Goal: Task Accomplishment & Management: Manage account settings

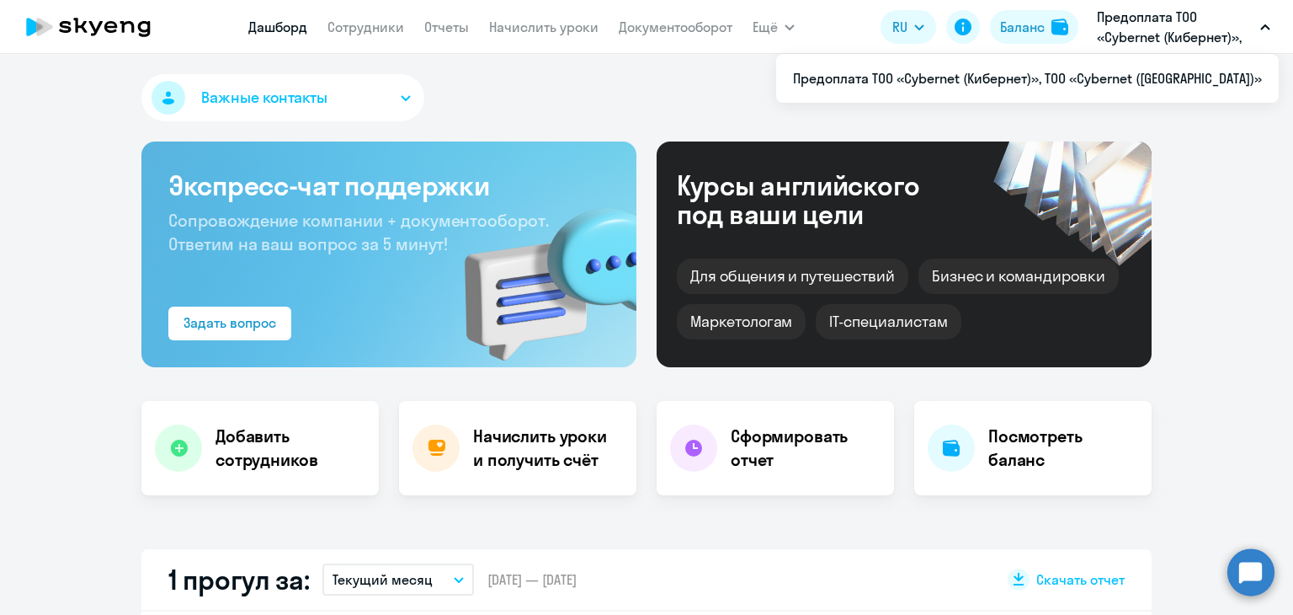
select select "30"
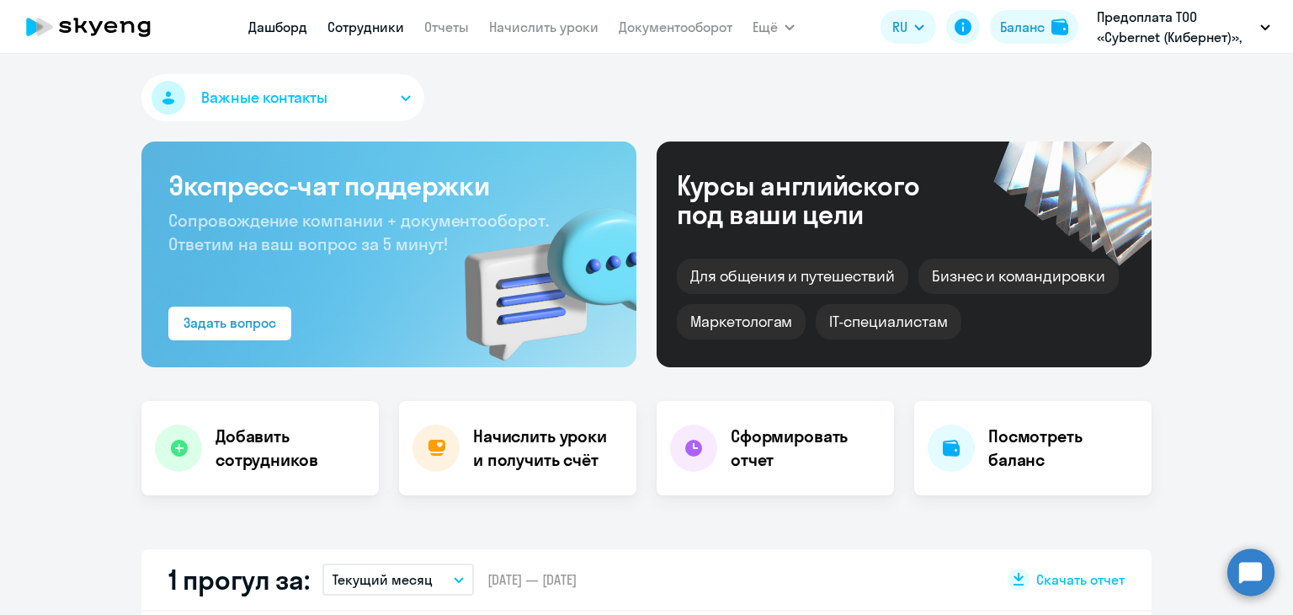
click at [372, 24] on link "Сотрудники" at bounding box center [365, 27] width 77 height 17
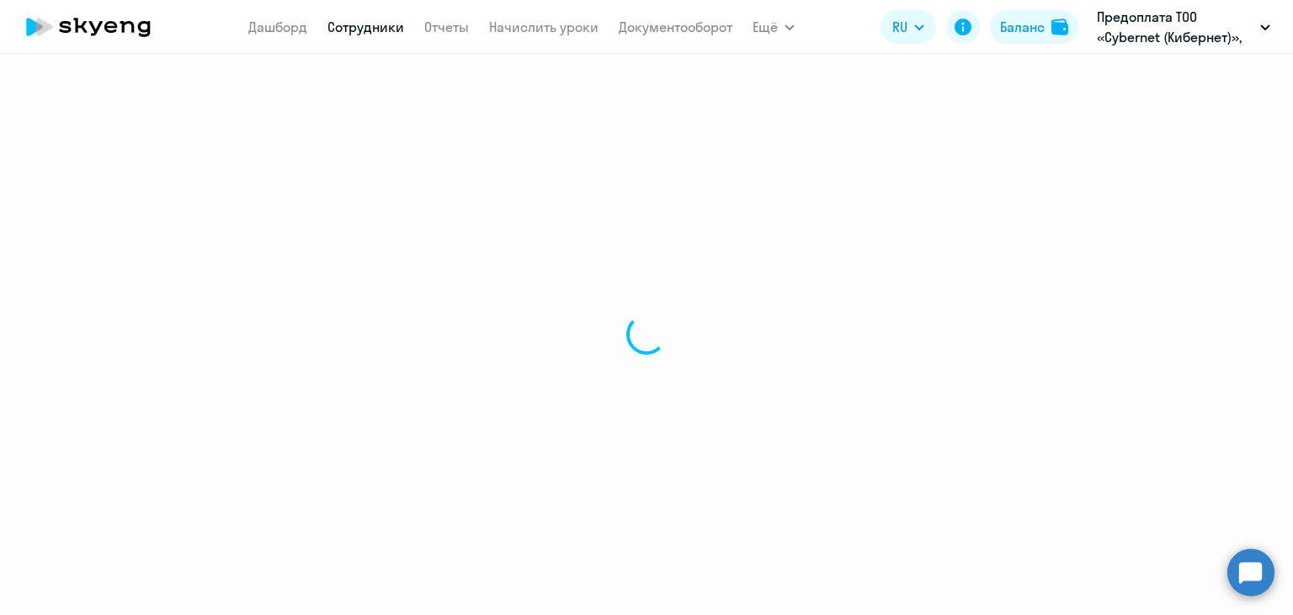
select select "30"
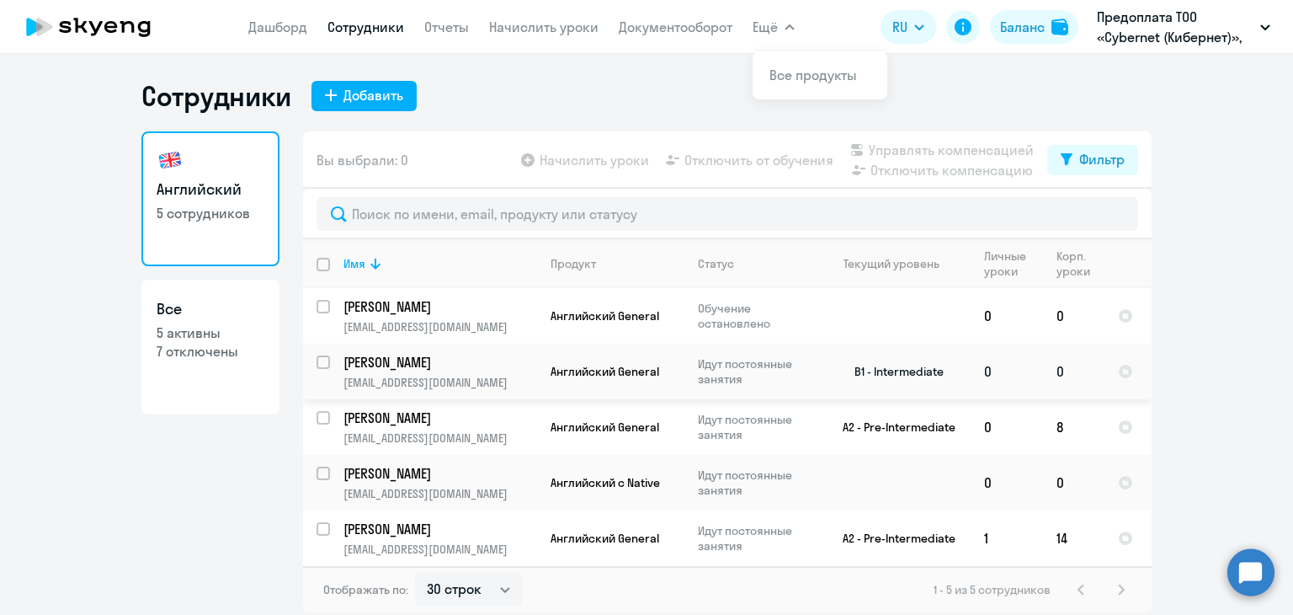
click at [319, 366] on input "select row 7472685" at bounding box center [334, 372] width 34 height 34
checkbox input "true"
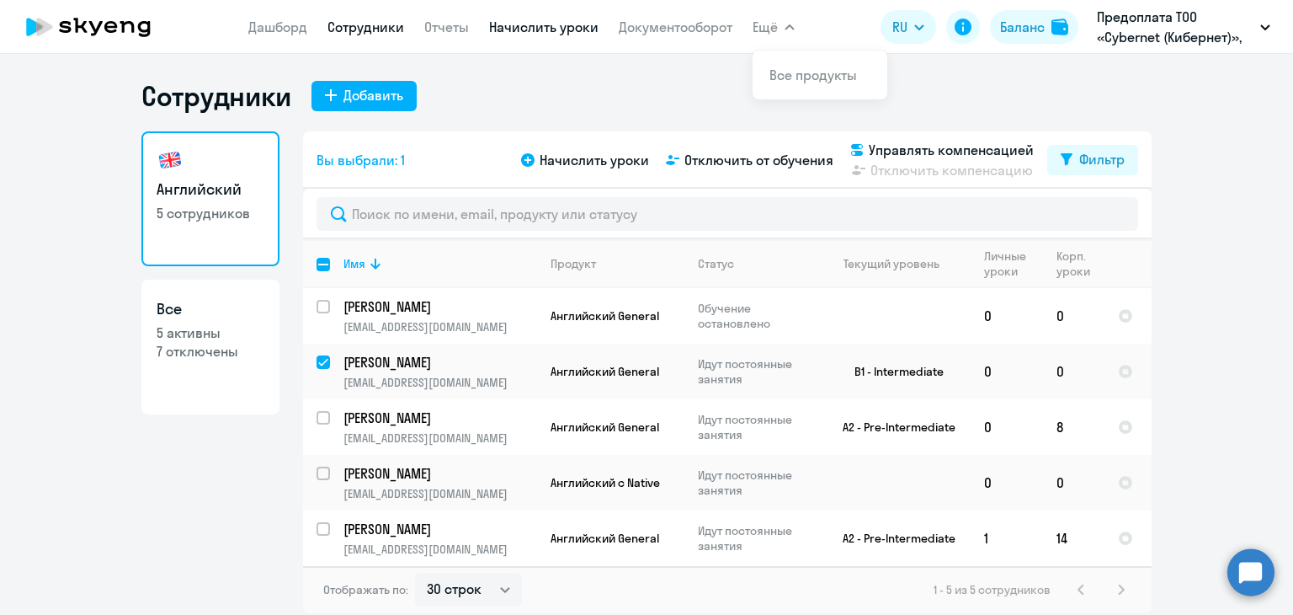
click at [529, 28] on link "Начислить уроки" at bounding box center [543, 27] width 109 height 17
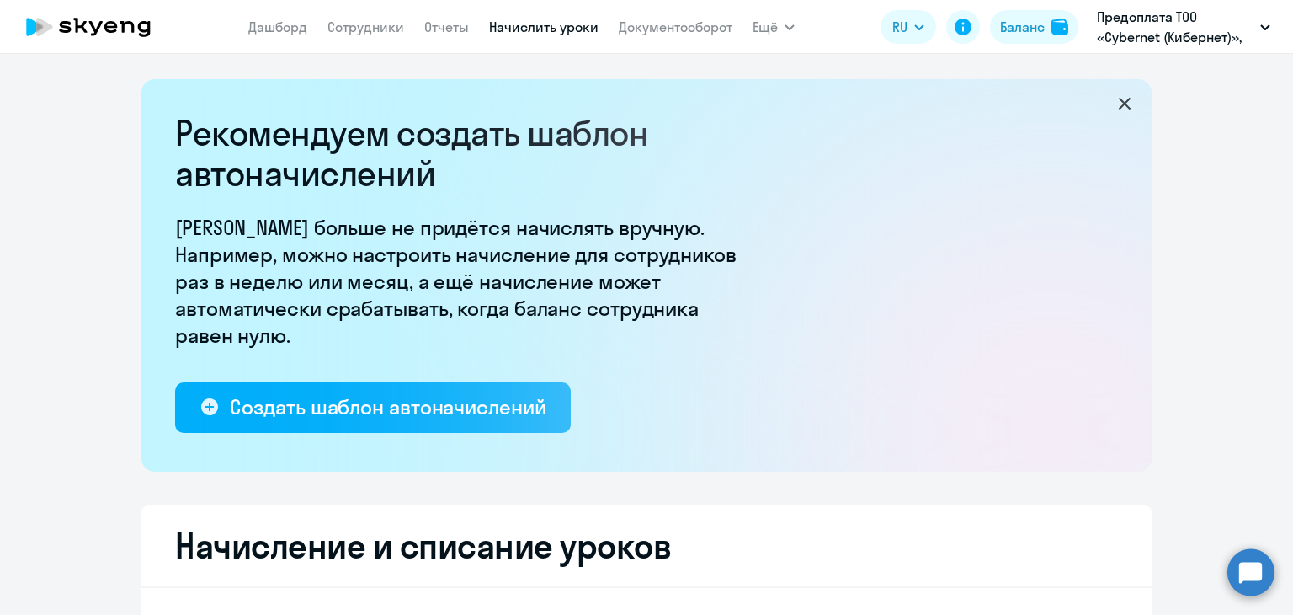
select select "10"
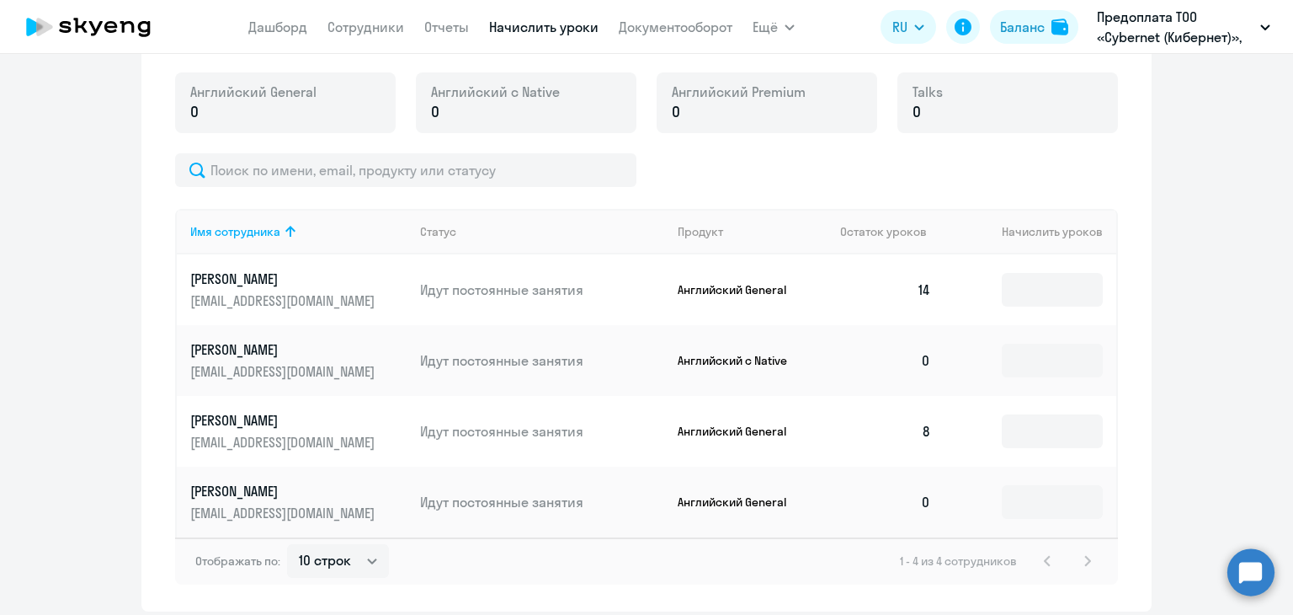
scroll to position [670, 0]
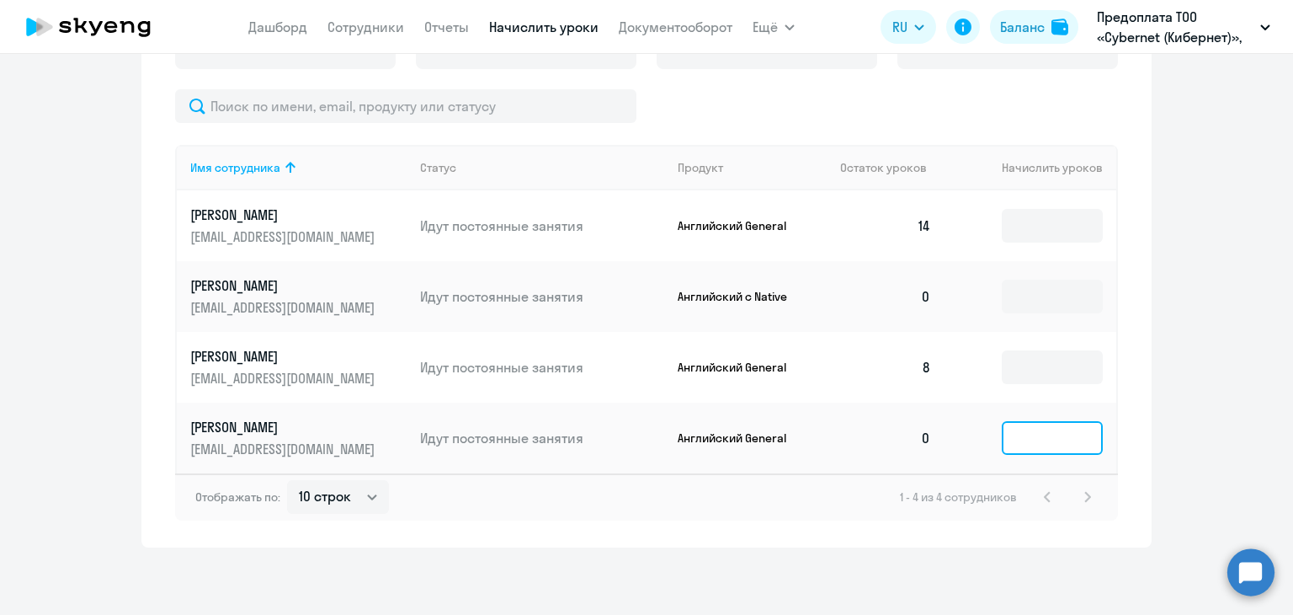
click at [1038, 428] on input at bounding box center [1052, 438] width 101 height 34
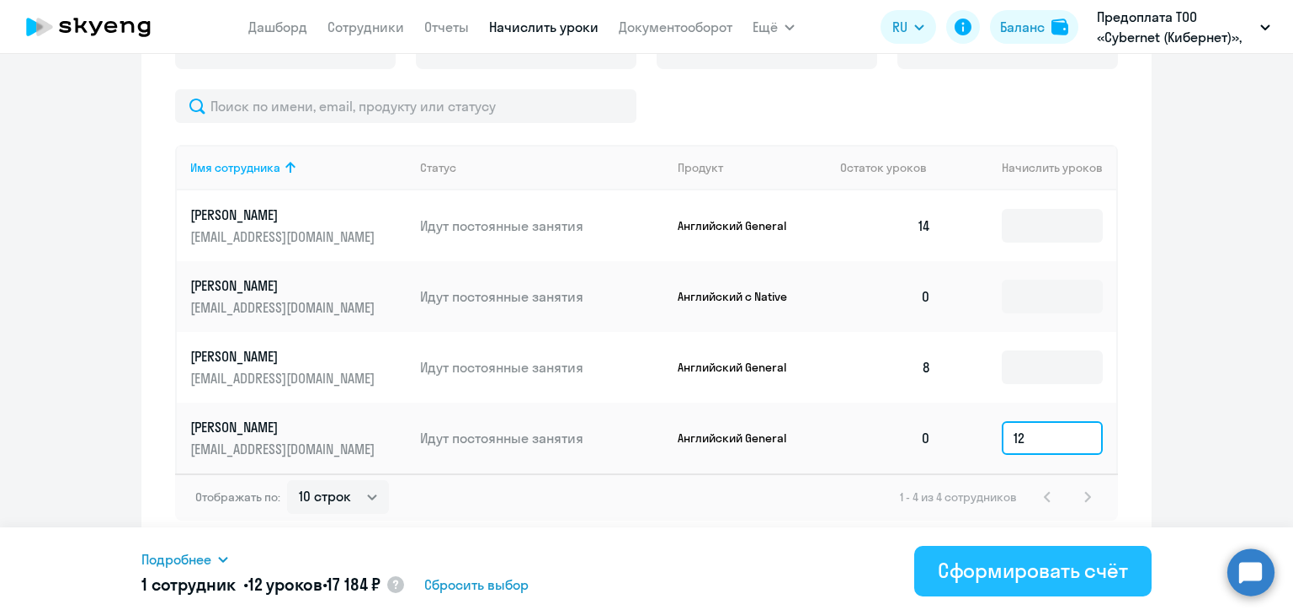
type input "12"
click at [1043, 575] on div "Сформировать счёт" at bounding box center [1033, 569] width 190 height 27
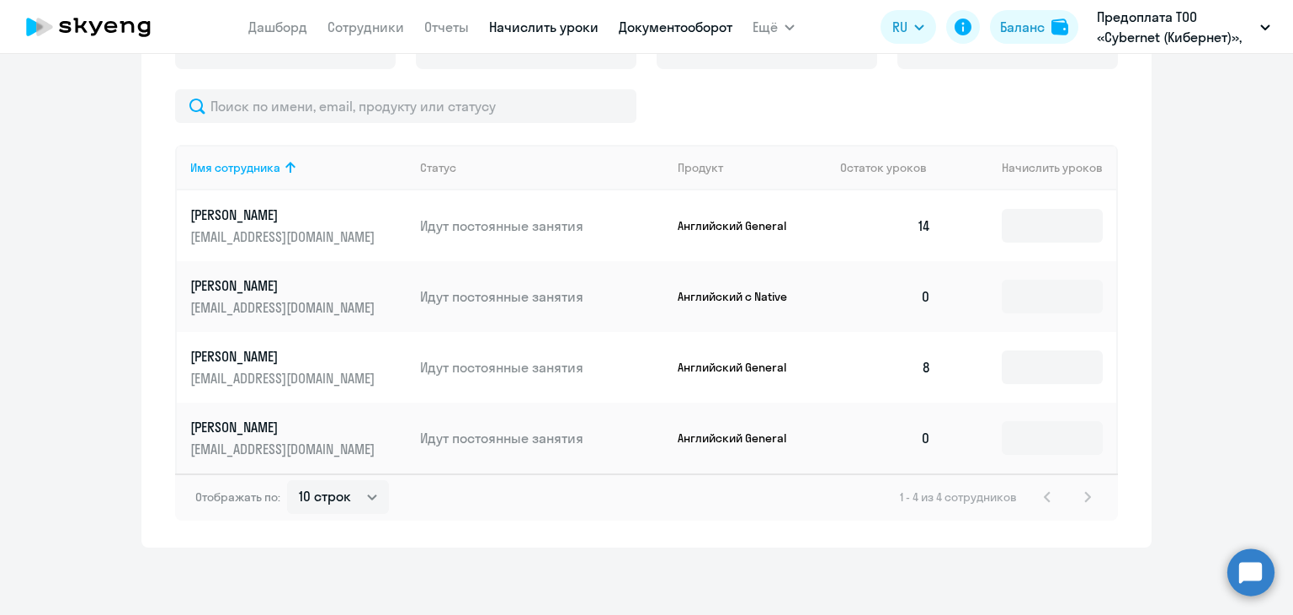
click at [673, 28] on link "Документооборот" at bounding box center [676, 27] width 114 height 17
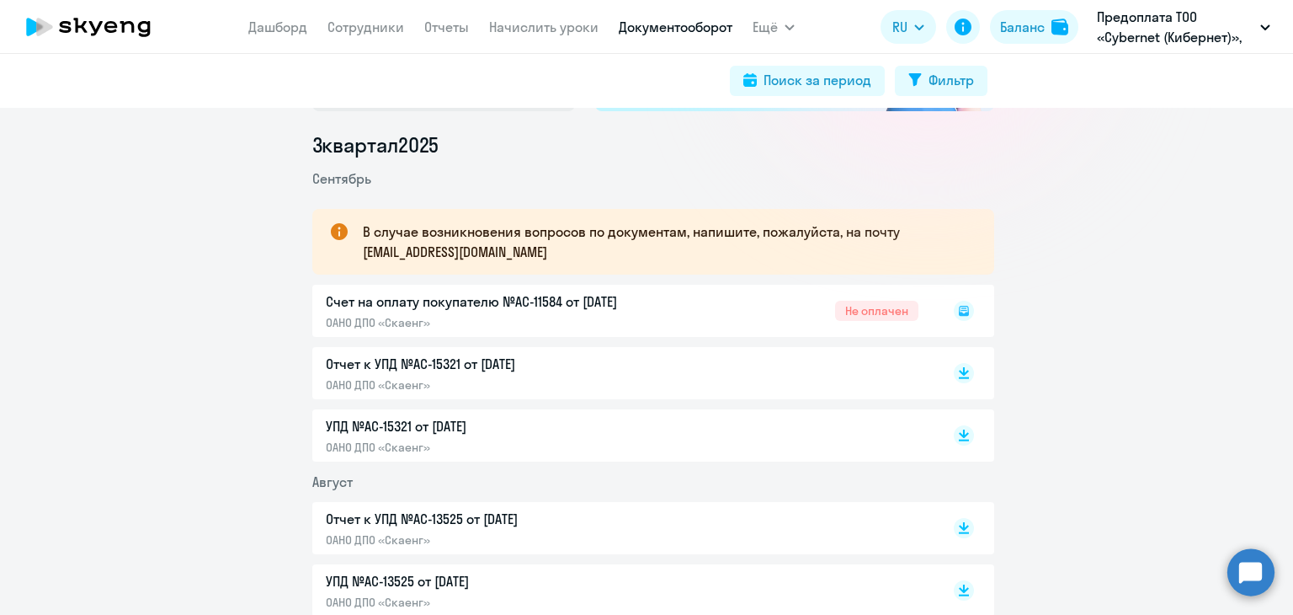
scroll to position [253, 0]
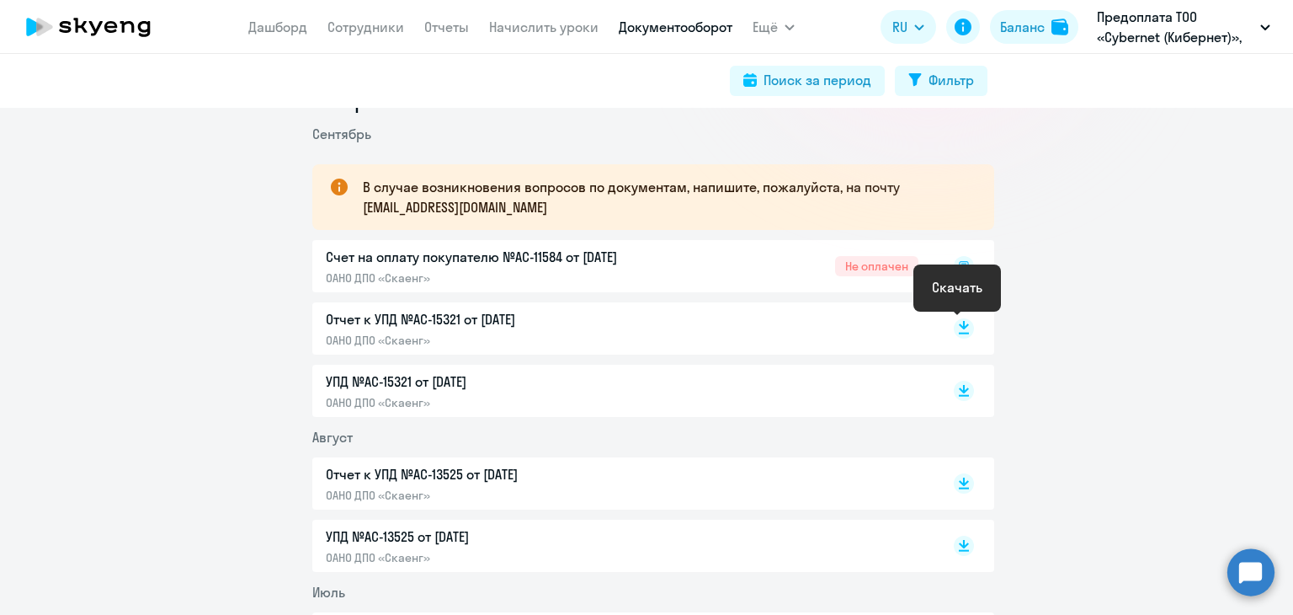
click at [959, 326] on icon at bounding box center [964, 325] width 10 height 8
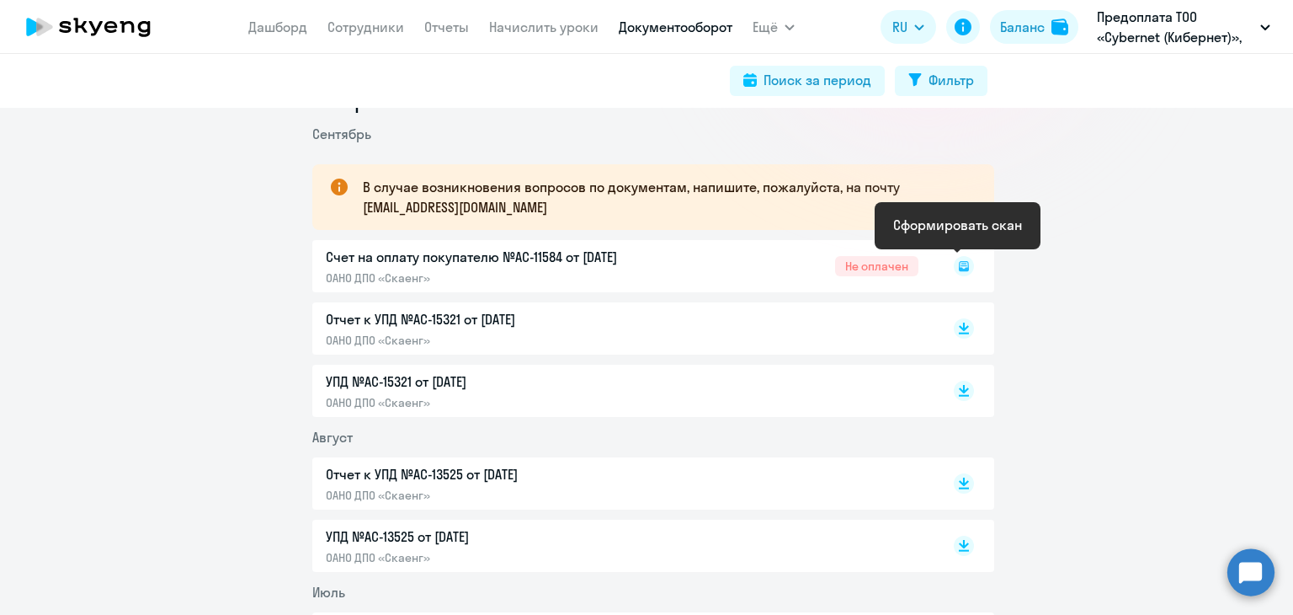
click at [955, 264] on rect at bounding box center [964, 266] width 20 height 20
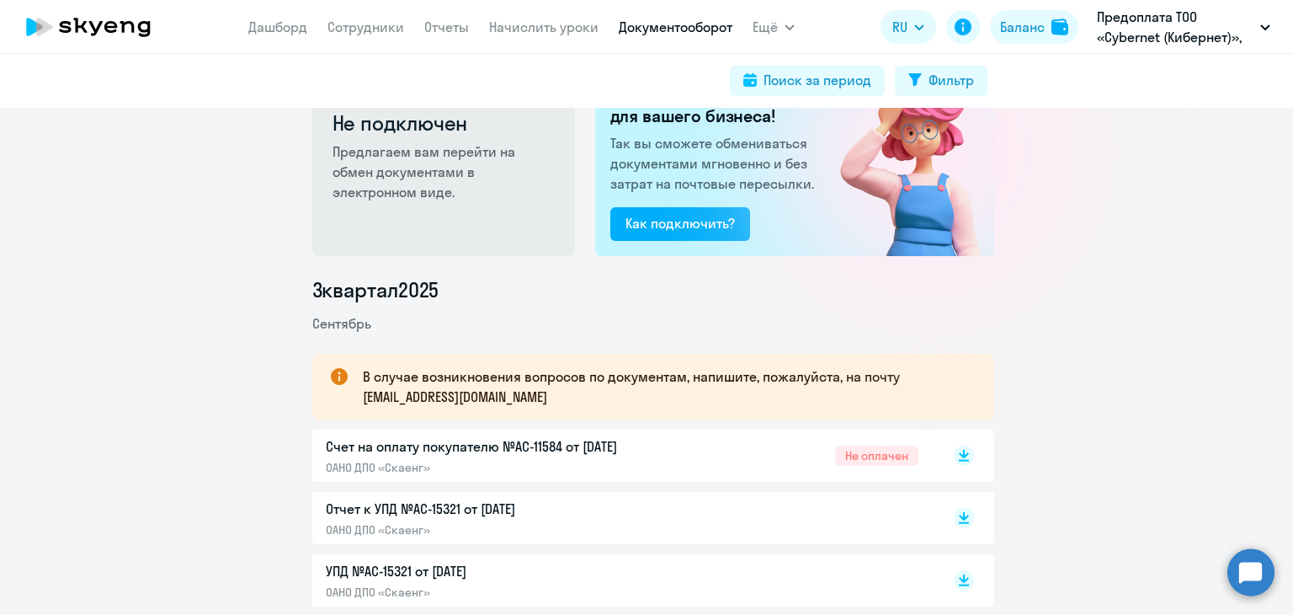
scroll to position [168, 0]
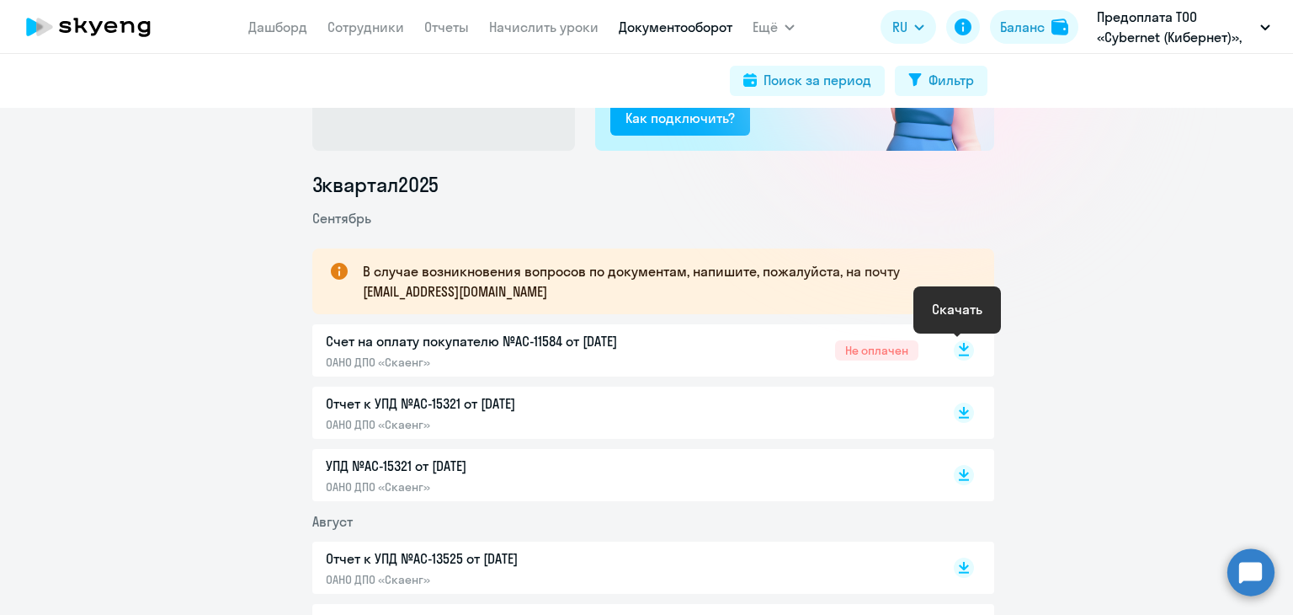
click at [954, 348] on rect at bounding box center [964, 350] width 20 height 20
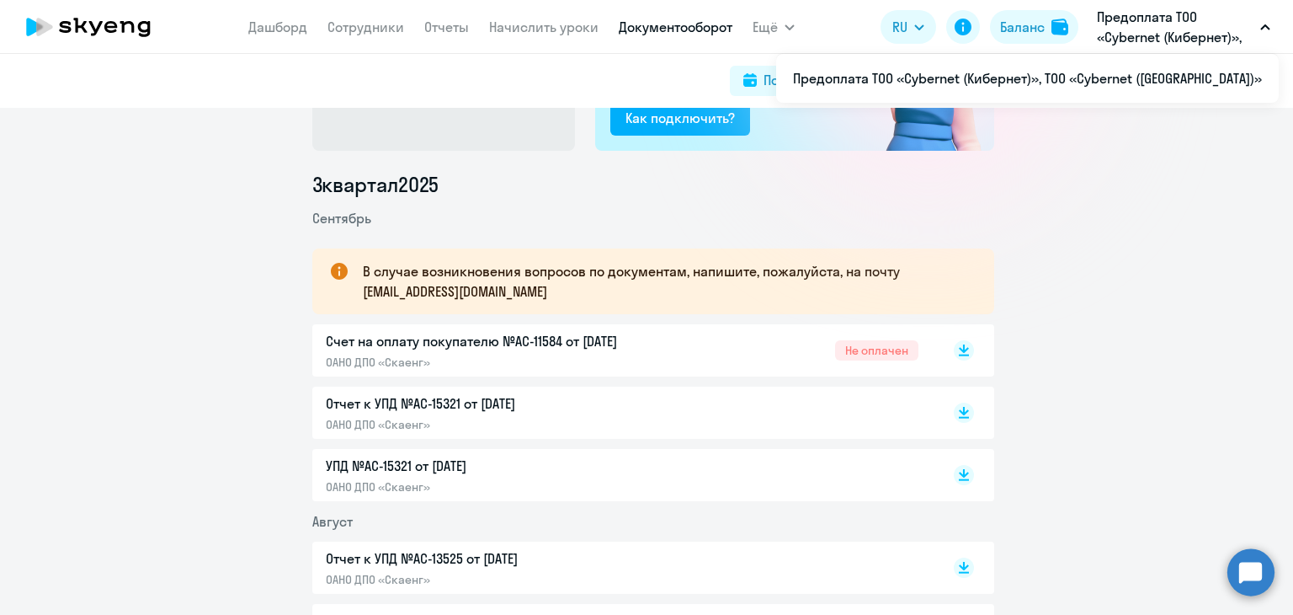
click at [1148, 31] on p "Предоплата ТОО «Cybernet (Кибернет)», ТОО «Cybernet ([GEOGRAPHIC_DATA])»" at bounding box center [1175, 27] width 157 height 40
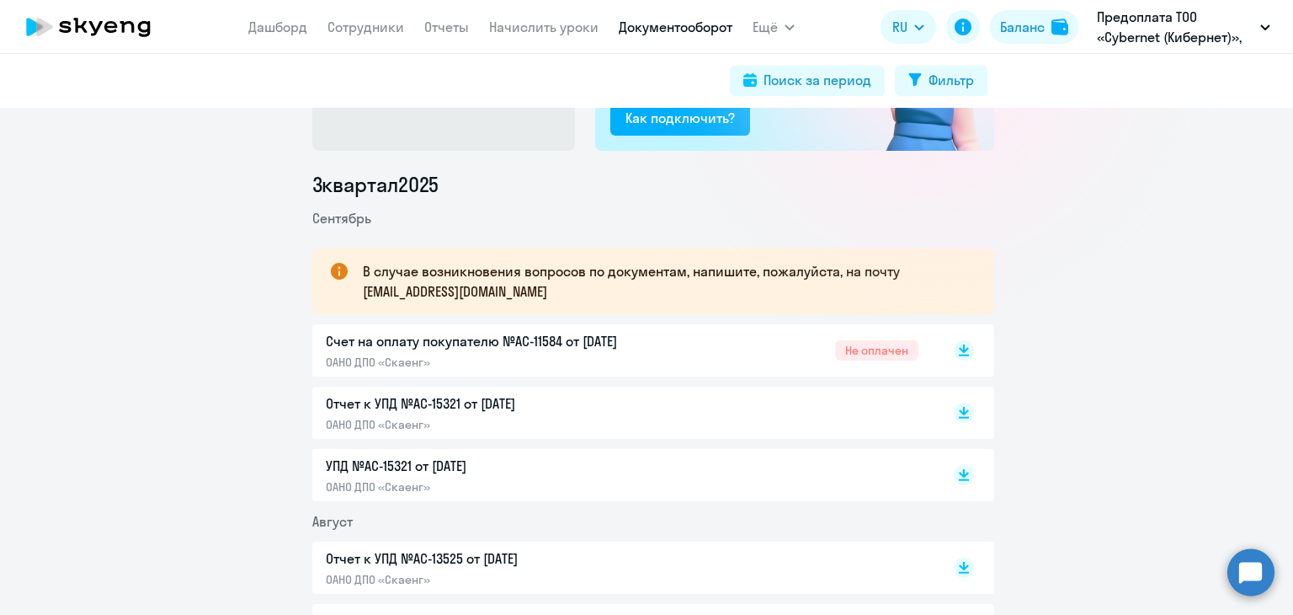
click at [1261, 27] on icon "button" at bounding box center [1265, 27] width 10 height 6
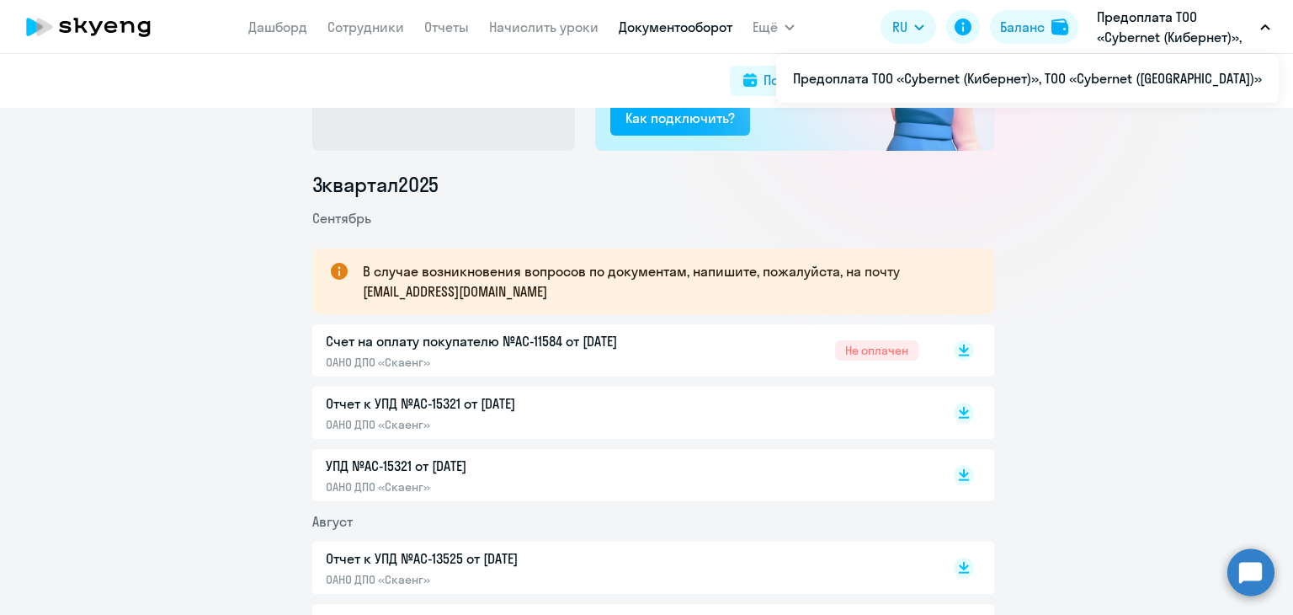
click at [1261, 27] on icon "button" at bounding box center [1265, 27] width 10 height 6
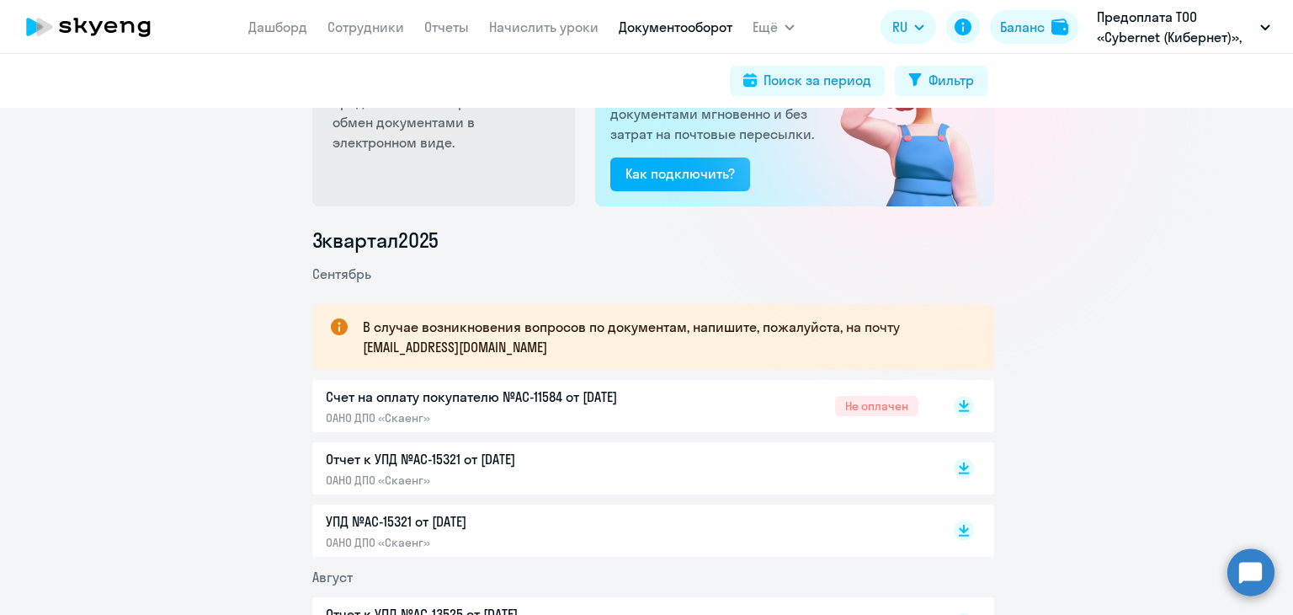
scroll to position [0, 0]
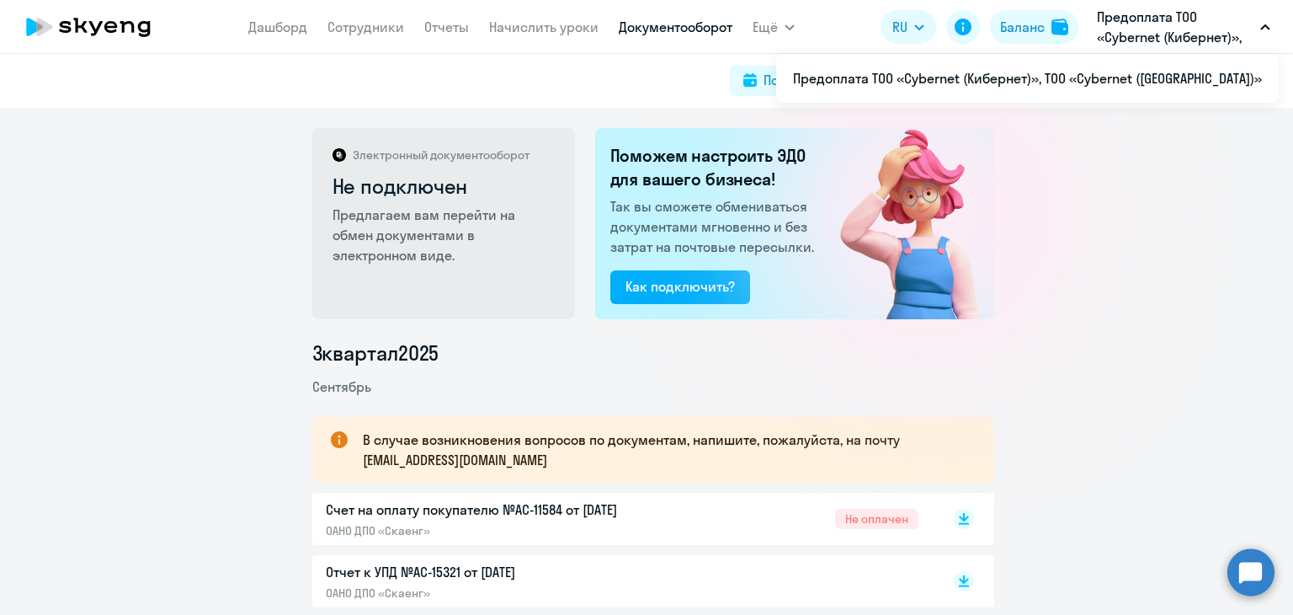
click at [1131, 24] on p "Предоплата ТОО «Cybernet (Кибернет)», ТОО «Cybernet ([GEOGRAPHIC_DATA])»" at bounding box center [1175, 27] width 157 height 40
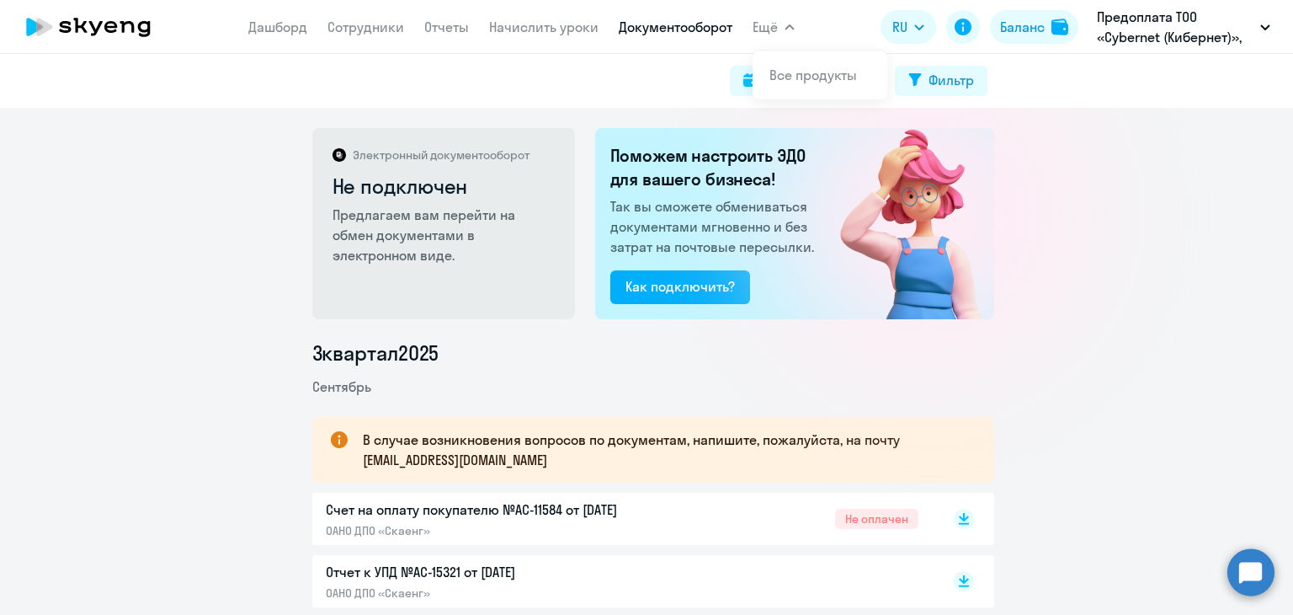
click at [774, 26] on span "Ещё" at bounding box center [765, 27] width 25 height 20
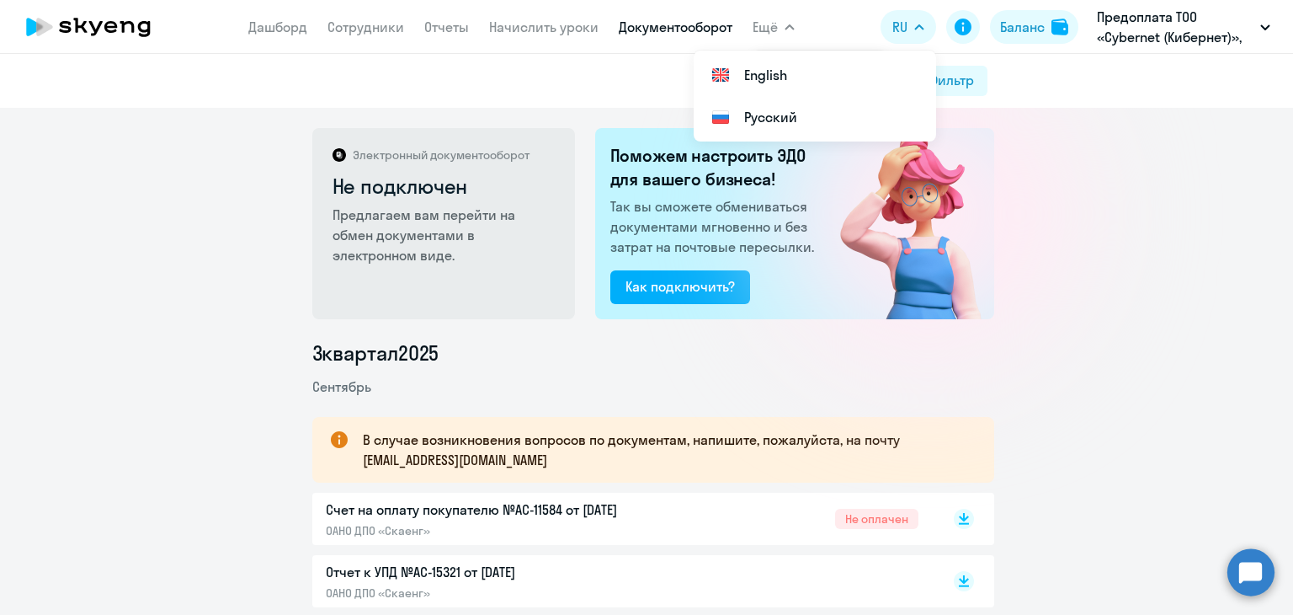
click at [669, 25] on link "Документооборот" at bounding box center [676, 27] width 114 height 17
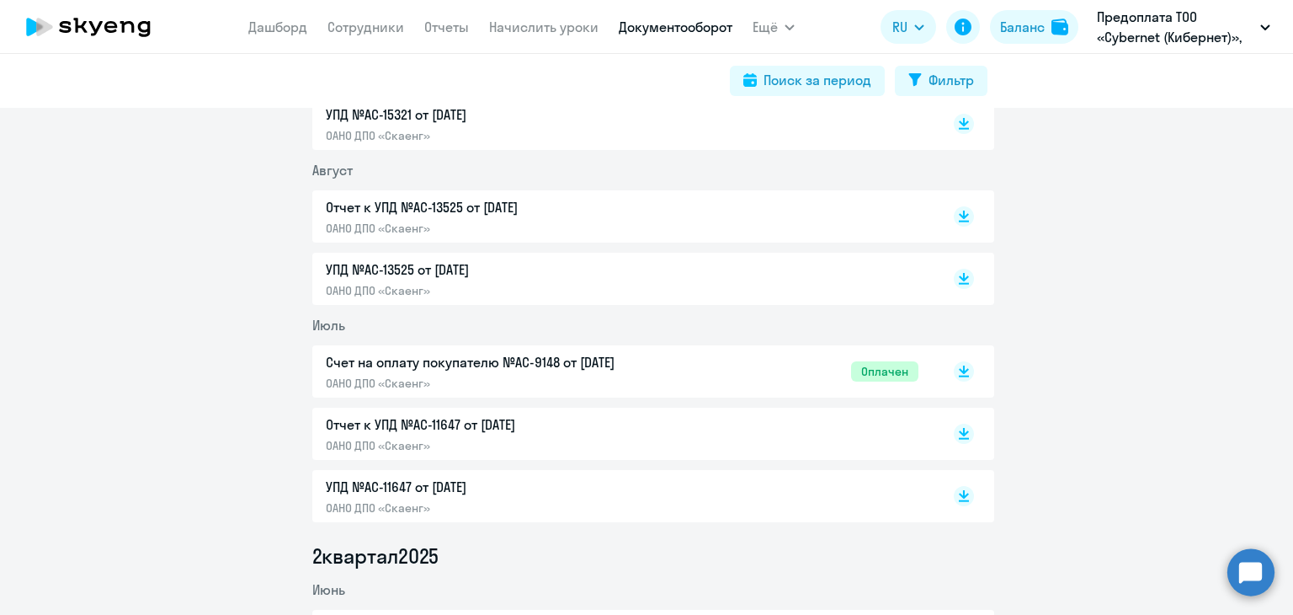
scroll to position [505, 0]
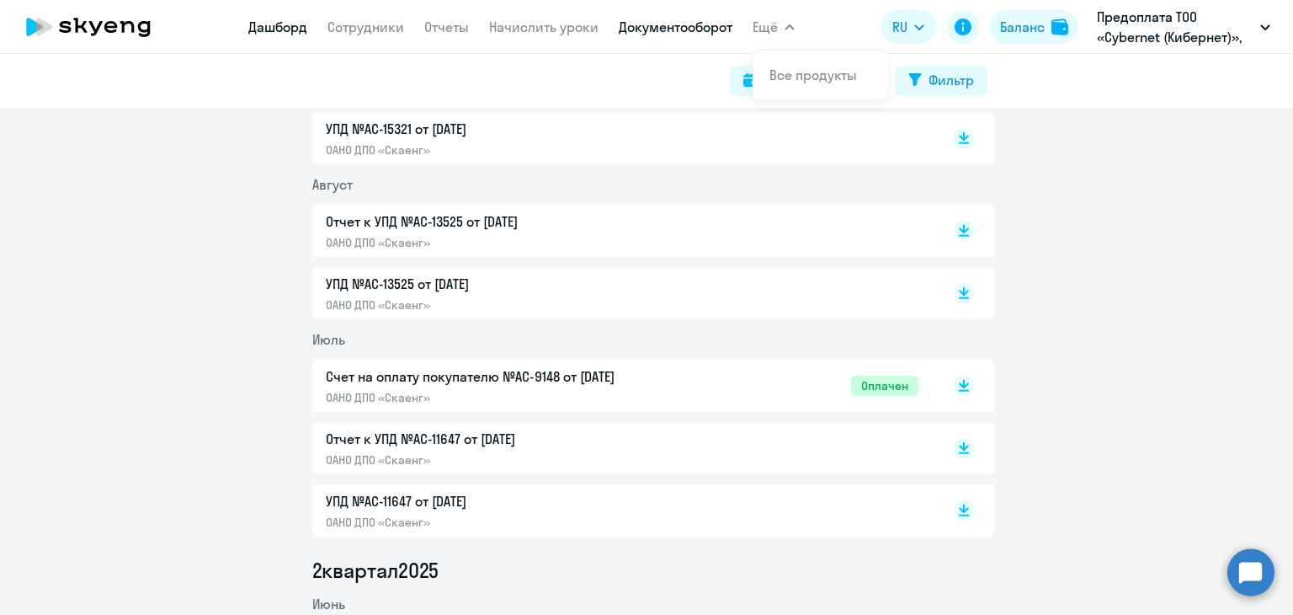
click at [258, 25] on link "Дашборд" at bounding box center [277, 27] width 59 height 17
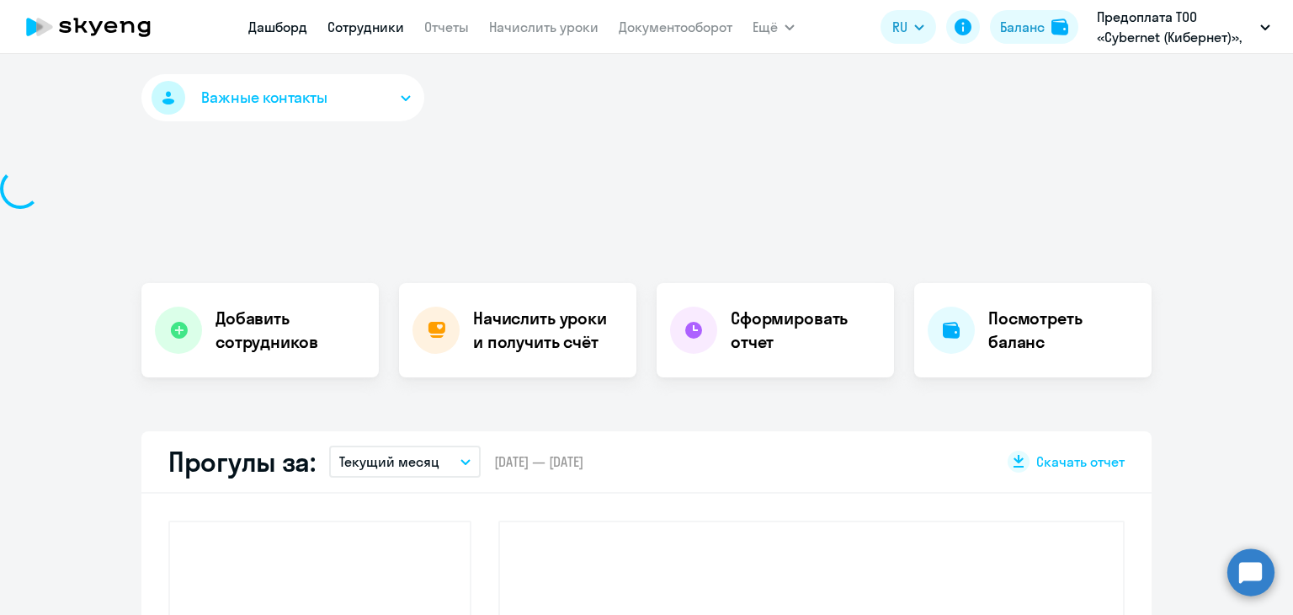
click at [361, 28] on link "Сотрудники" at bounding box center [365, 27] width 77 height 17
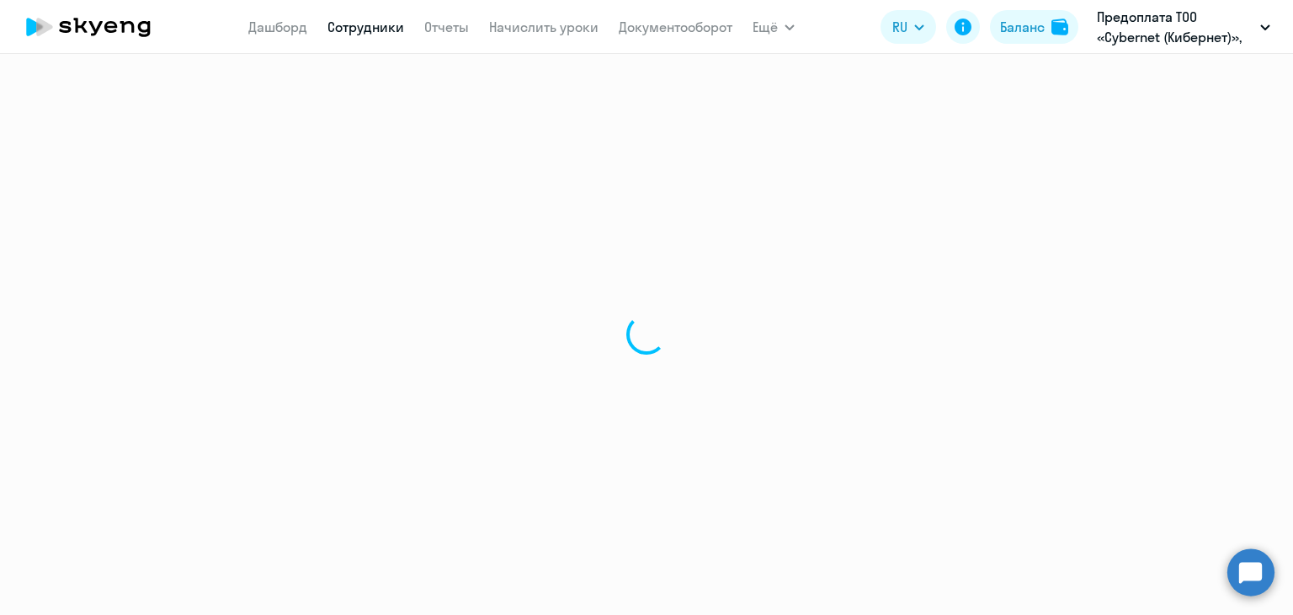
select select "30"
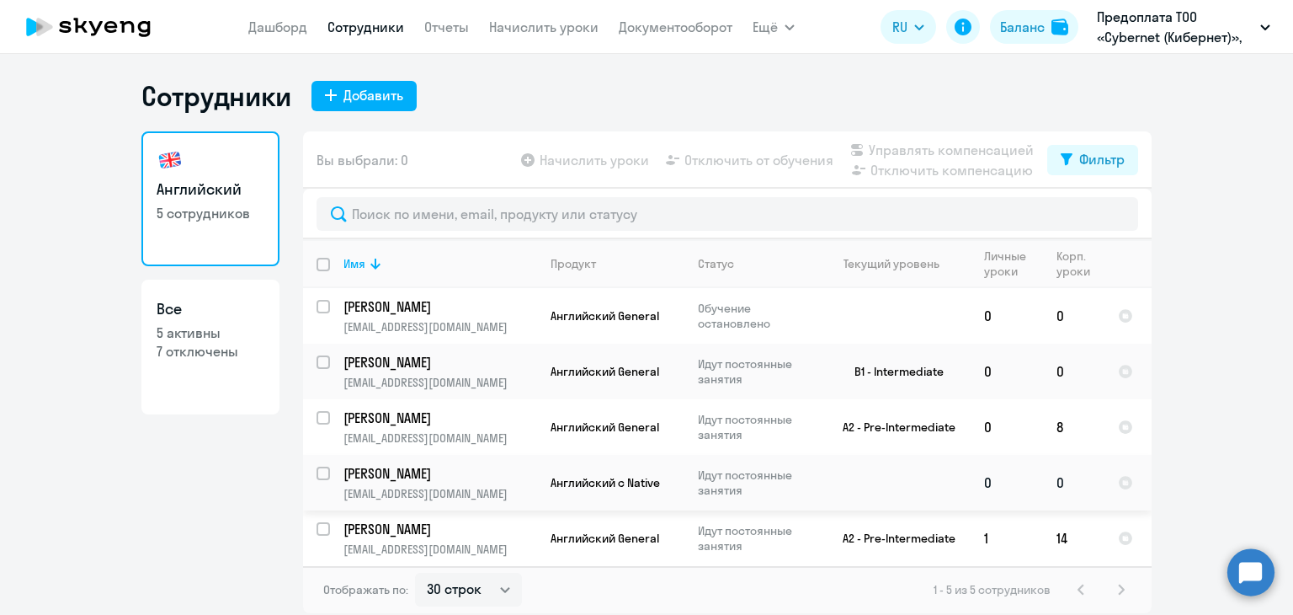
click at [713, 478] on p "Идут постоянные занятия" at bounding box center [755, 482] width 115 height 30
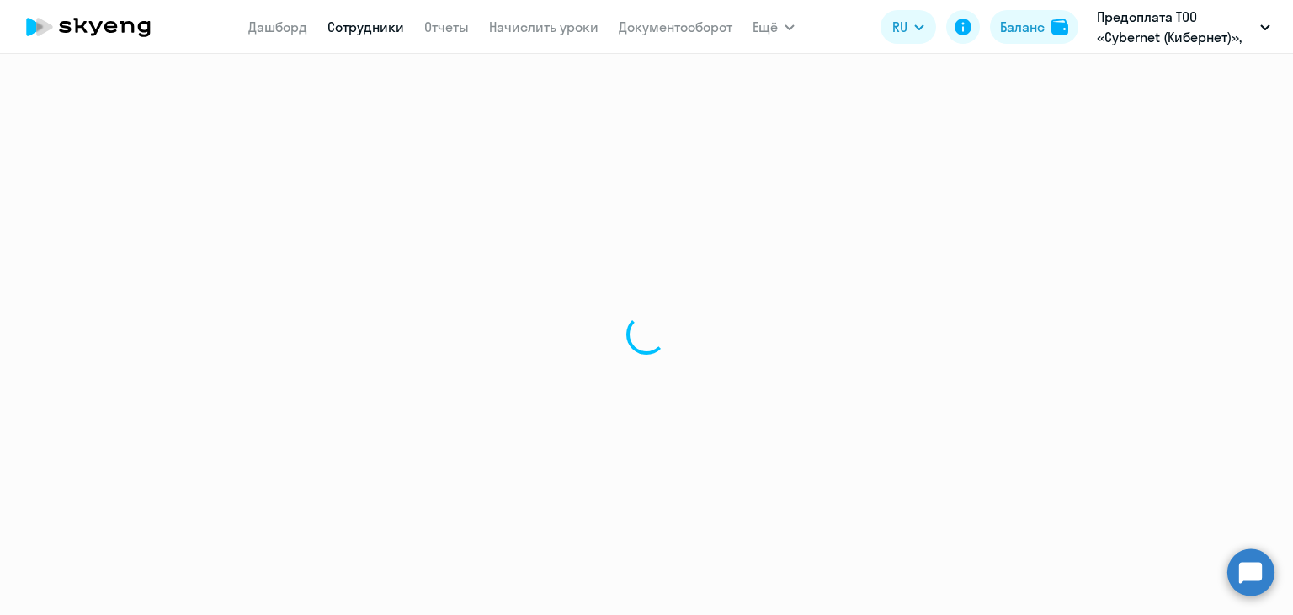
select select "english"
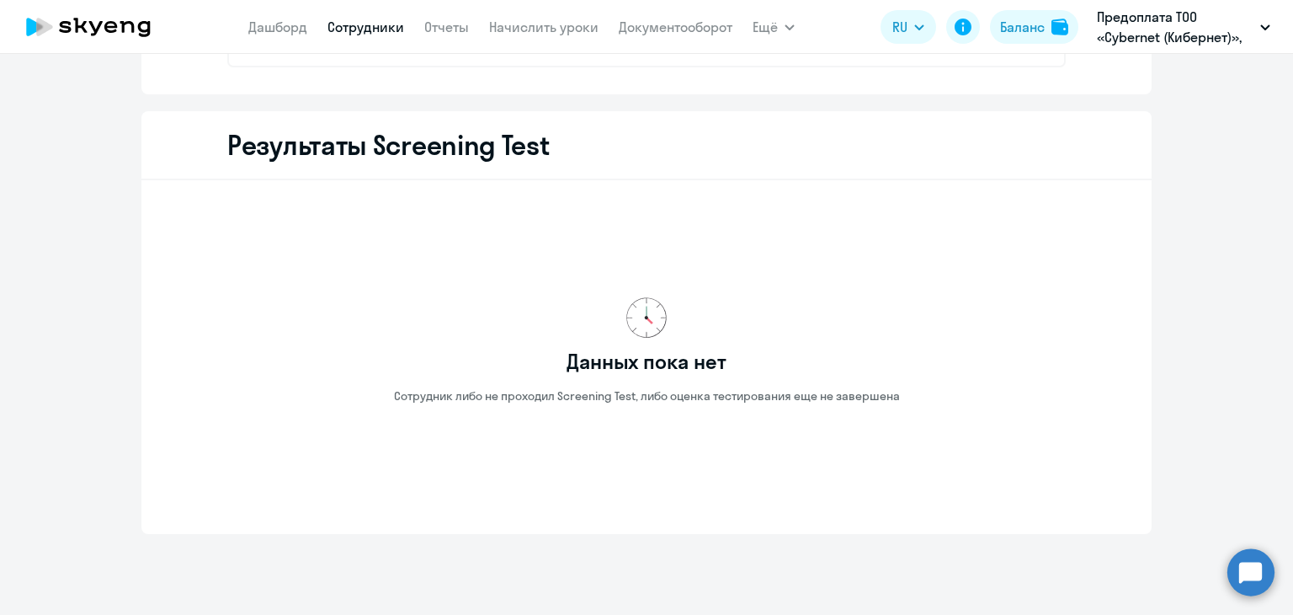
scroll to position [2676, 0]
